Goal: Task Accomplishment & Management: Manage account settings

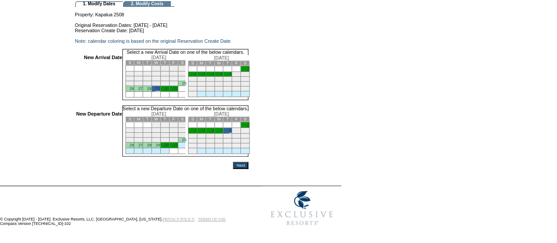
scroll to position [87, 0]
click at [248, 165] on input "Next" at bounding box center [240, 165] width 15 height 7
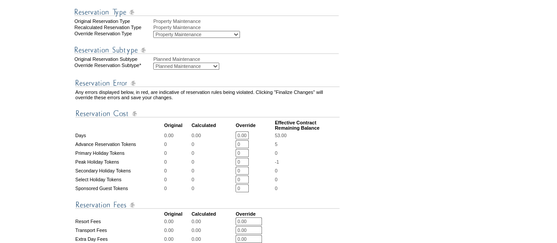
scroll to position [494, 0]
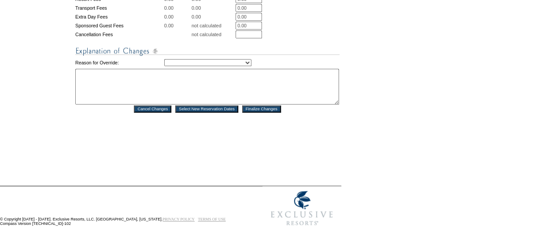
click at [157, 85] on textarea at bounding box center [207, 87] width 264 height 36
type textarea "DH"
click at [237, 59] on select "Creating Continuous Stay Days Rebooked After Cancellation Editing Occupant Expe…" at bounding box center [207, 62] width 87 height 7
select select "1036"
click at [164, 59] on select "Creating Continuous Stay Days Rebooked After Cancellation Editing Occupant Expe…" at bounding box center [207, 62] width 87 height 7
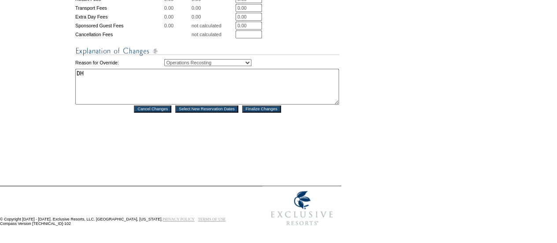
click at [276, 109] on input "Finalize Changes" at bounding box center [261, 108] width 39 height 7
